Goal: Information Seeking & Learning: Find specific fact

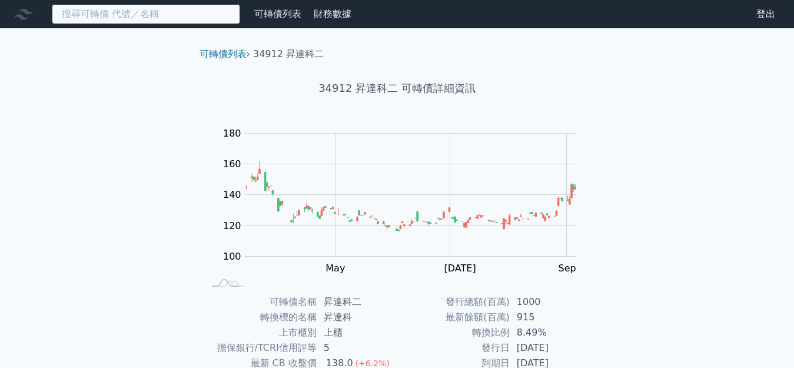
click at [111, 14] on input at bounding box center [146, 14] width 188 height 20
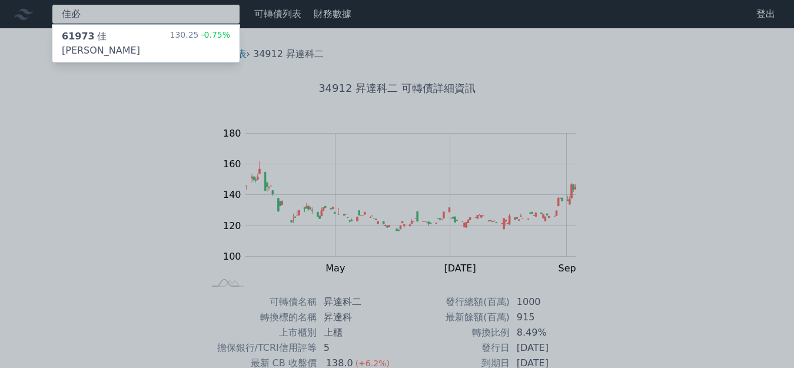
type input "佳必"
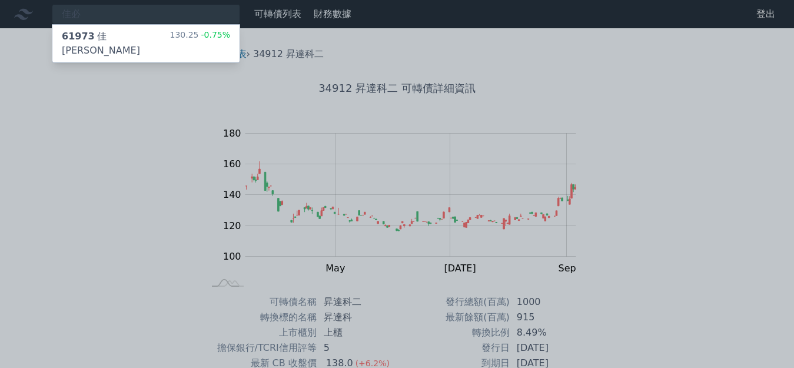
click at [166, 37] on div "61973 [PERSON_NAME][PERSON_NAME]三 130.25 -0.75%" at bounding box center [145, 44] width 187 height 38
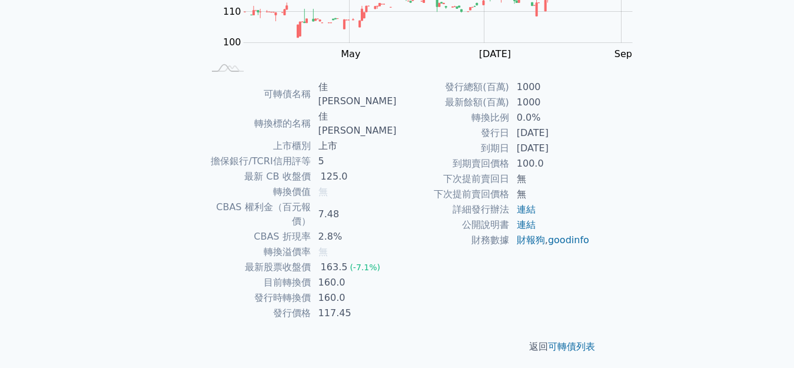
scroll to position [236, 0]
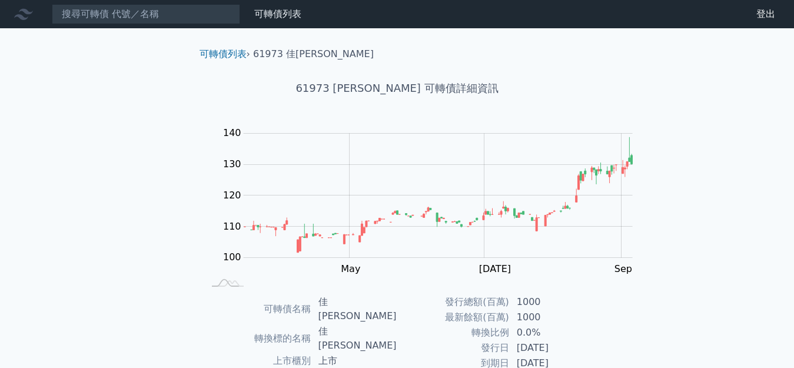
scroll to position [236, 0]
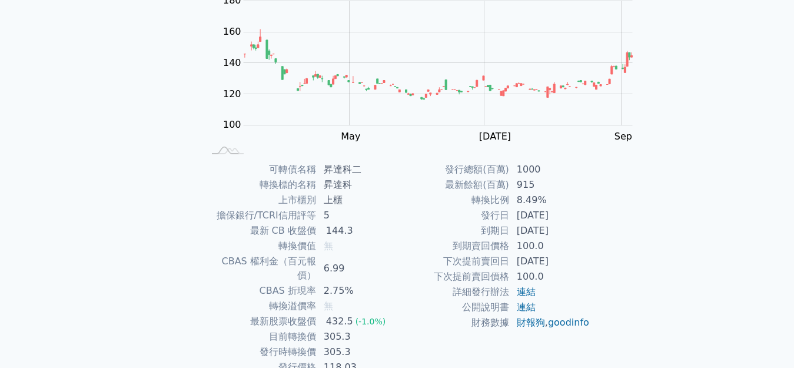
scroll to position [177, 0]
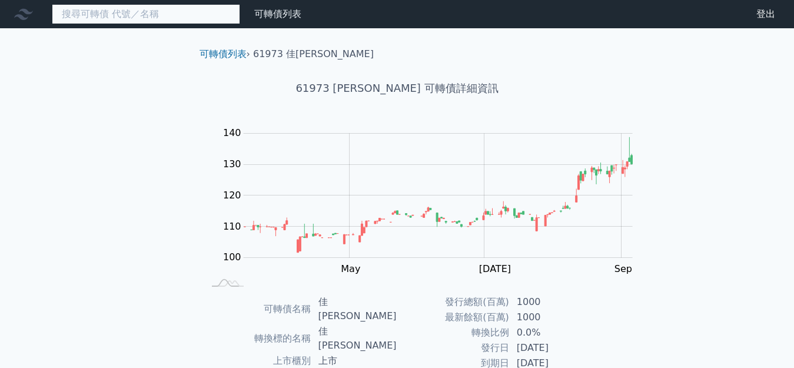
click at [131, 15] on input at bounding box center [146, 14] width 188 height 20
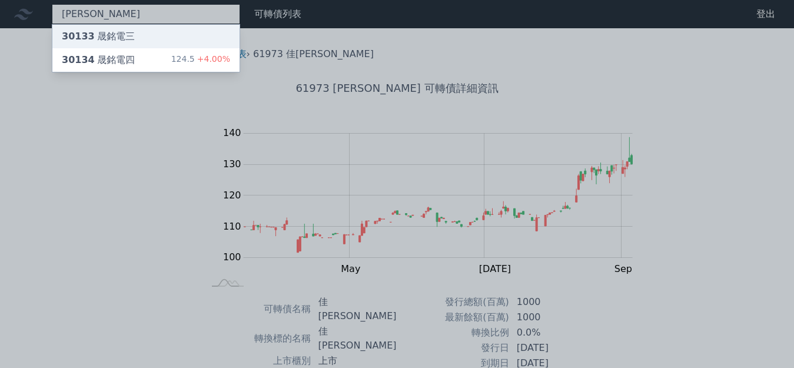
type input "[PERSON_NAME]"
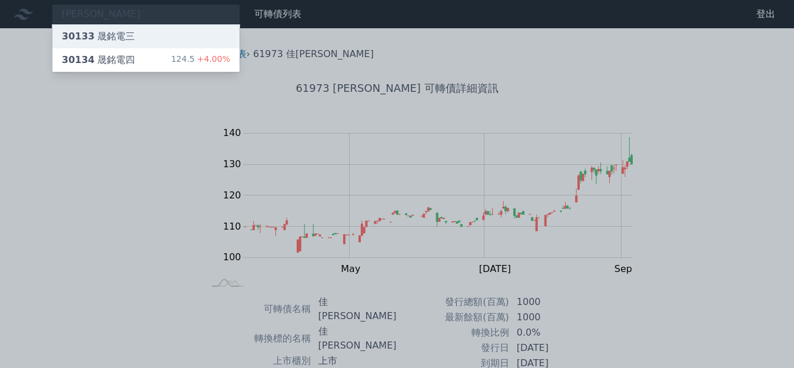
click at [103, 29] on div "30133 晟銘電三" at bounding box center [145, 37] width 187 height 24
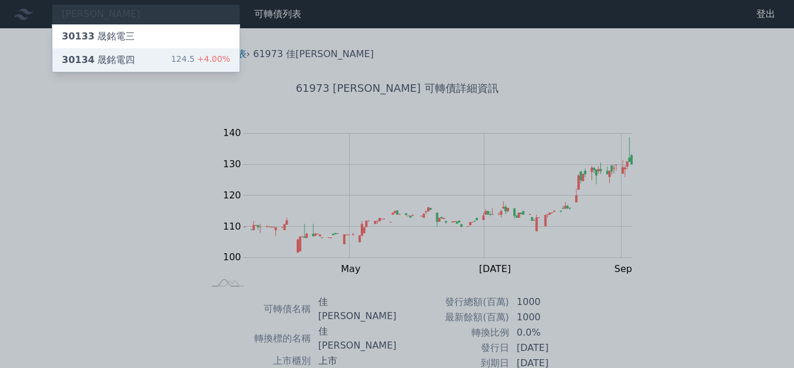
click at [95, 55] on div "30134 晟銘電四" at bounding box center [98, 60] width 73 height 14
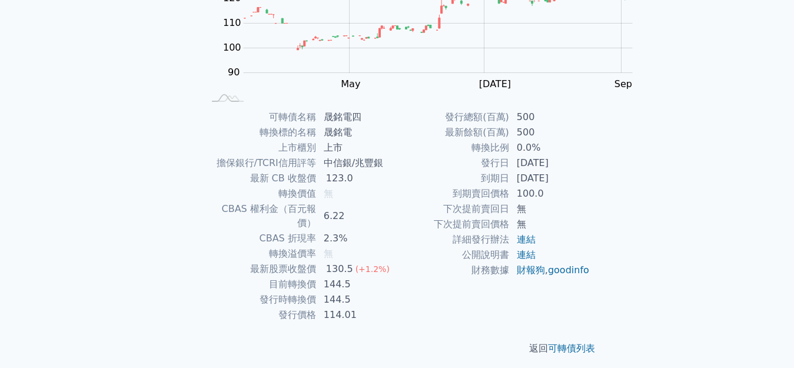
scroll to position [177, 0]
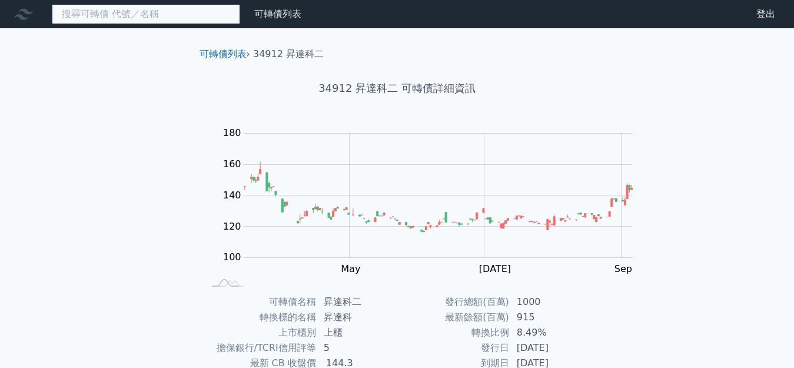
click at [69, 18] on input at bounding box center [146, 14] width 188 height 20
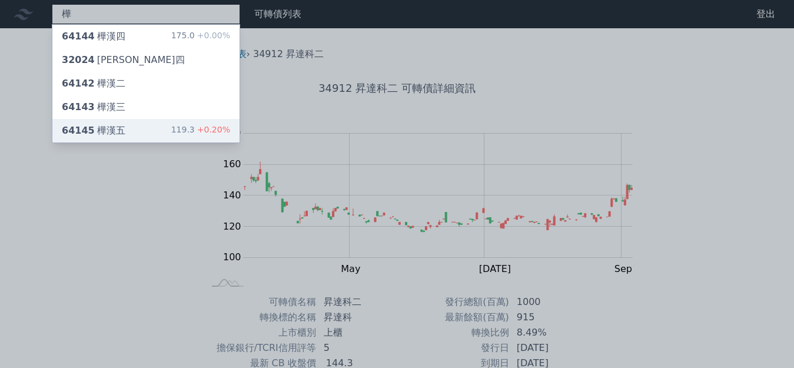
type input "樺"
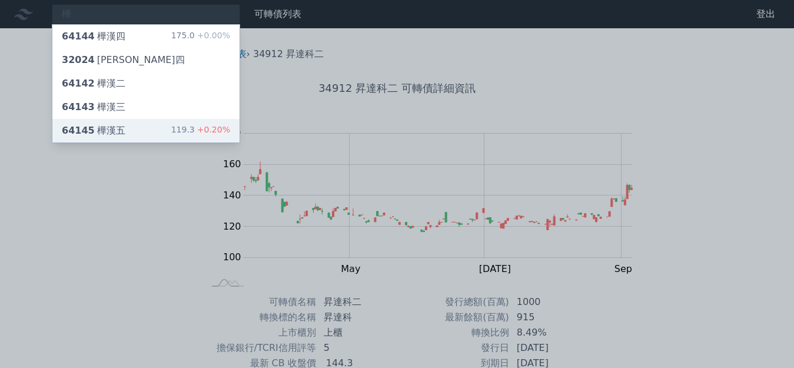
click at [88, 124] on div "64145 樺漢五" at bounding box center [94, 131] width 64 height 14
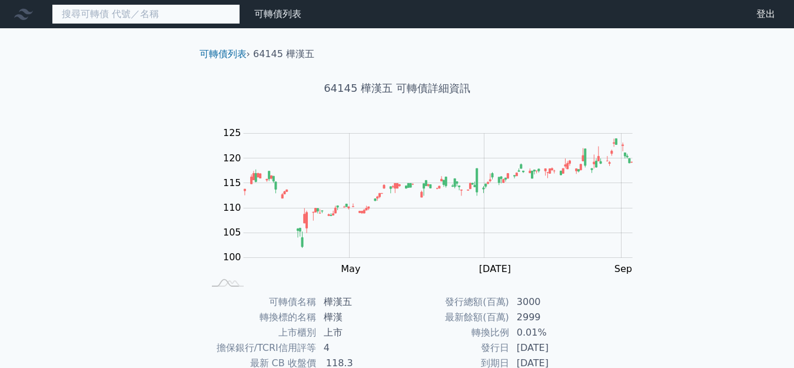
click at [138, 19] on input at bounding box center [146, 14] width 188 height 20
type input "兆"
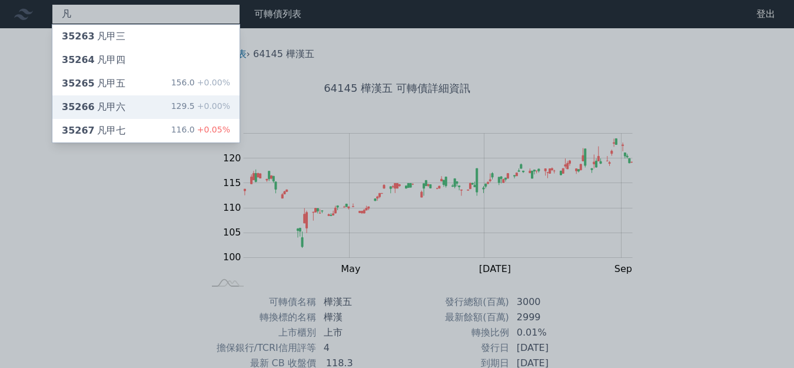
type input "凡"
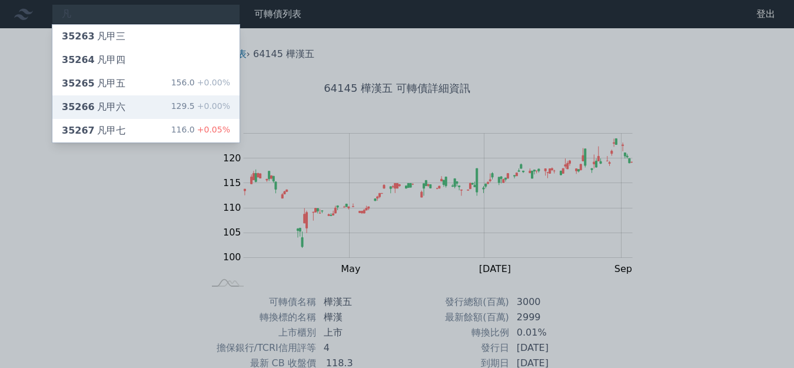
click at [77, 100] on div "35266 凡甲六" at bounding box center [94, 107] width 64 height 14
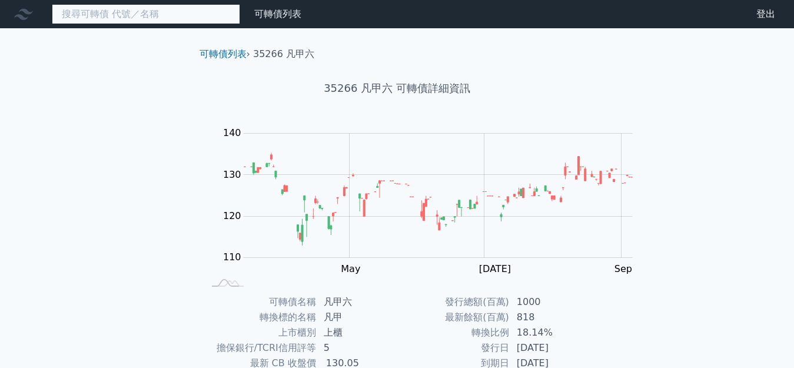
click at [122, 24] on input at bounding box center [146, 14] width 188 height 20
type input "硬"
